Goal: Task Accomplishment & Management: Use online tool/utility

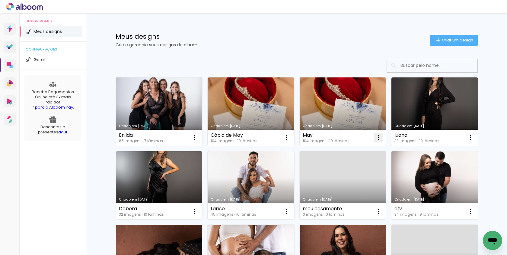
click at [198, 135] on iron-icon at bounding box center [194, 137] width 7 height 7
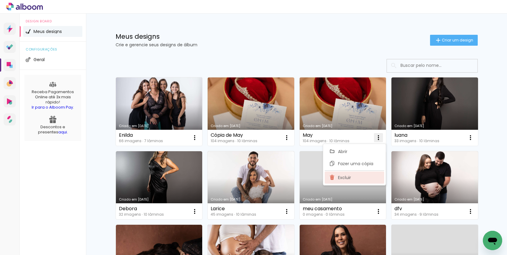
click at [366, 174] on paper-item "Excluir" at bounding box center [355, 177] width 60 height 12
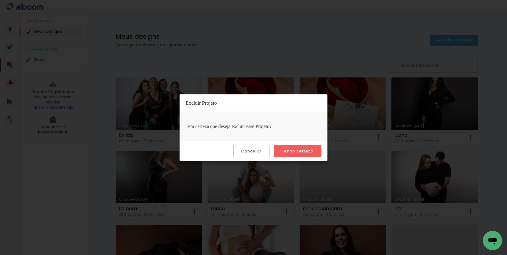
click at [315, 148] on paper-button "Tenho certeza" at bounding box center [297, 151] width 47 height 12
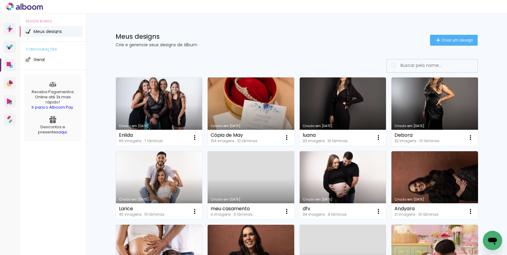
click at [491, 240] on icon "Abrir janela de mensagens" at bounding box center [492, 240] width 9 height 7
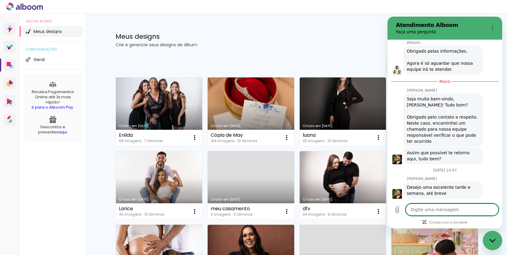
scroll to position [162, 0]
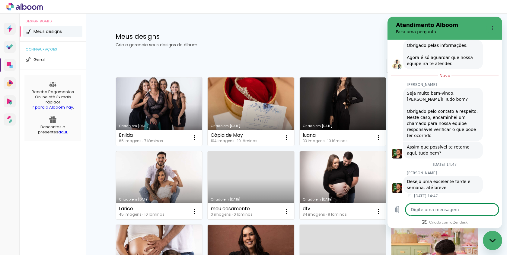
click at [380, 49] on div "Meus designs Crie e gerencie seus designs de álbum Criar um design" at bounding box center [297, 33] width 393 height 39
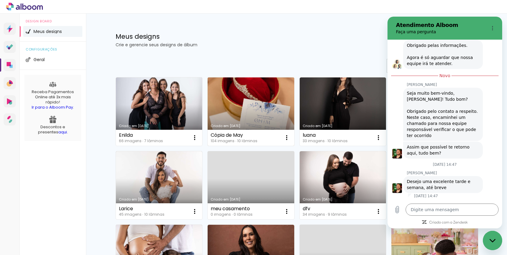
click at [237, 108] on link "Criado em [DATE]" at bounding box center [251, 111] width 87 height 68
